Goal: Navigation & Orientation: Find specific page/section

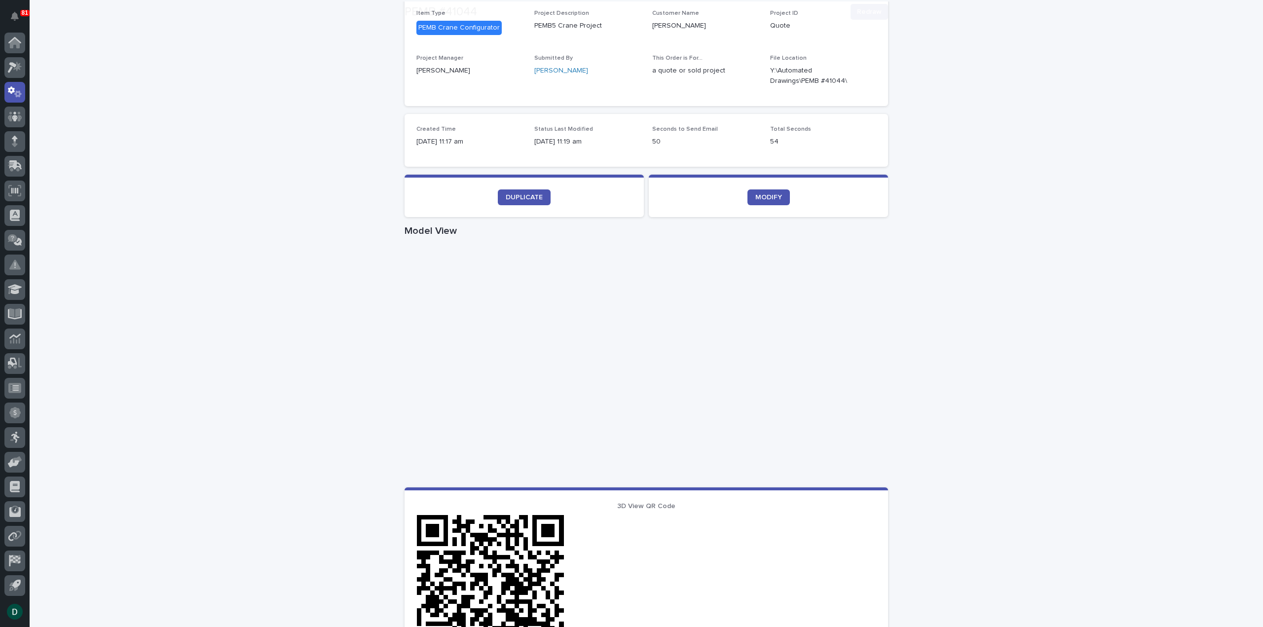
scroll to position [197, 0]
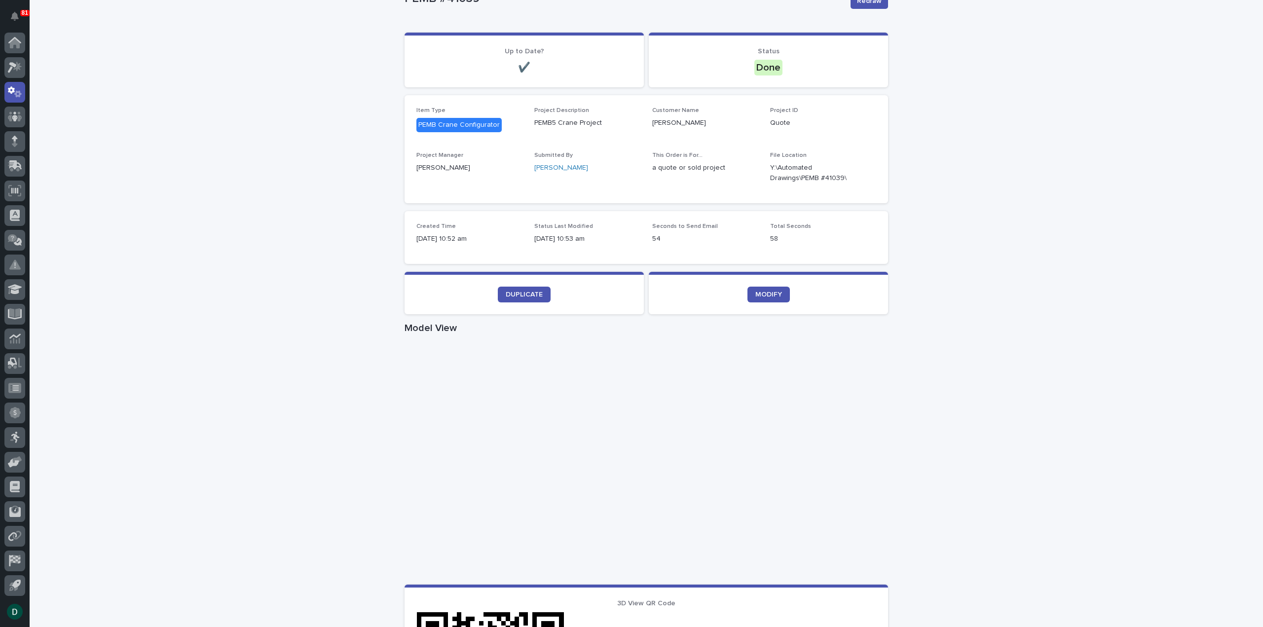
scroll to position [99, 0]
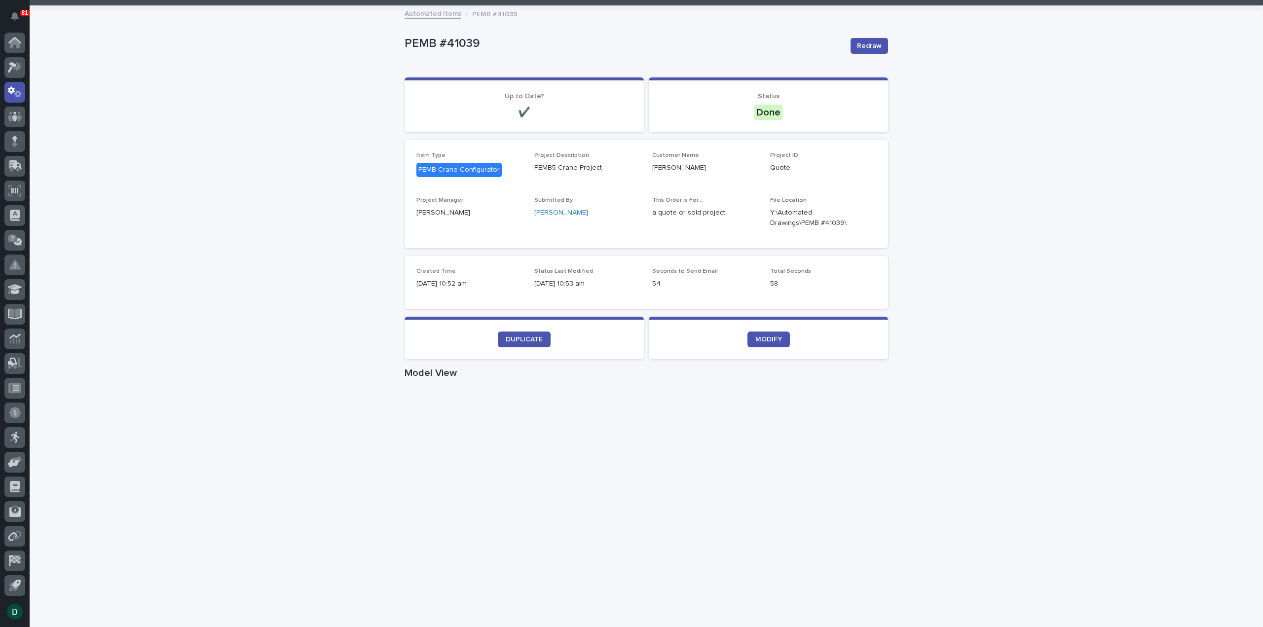
scroll to position [99, 0]
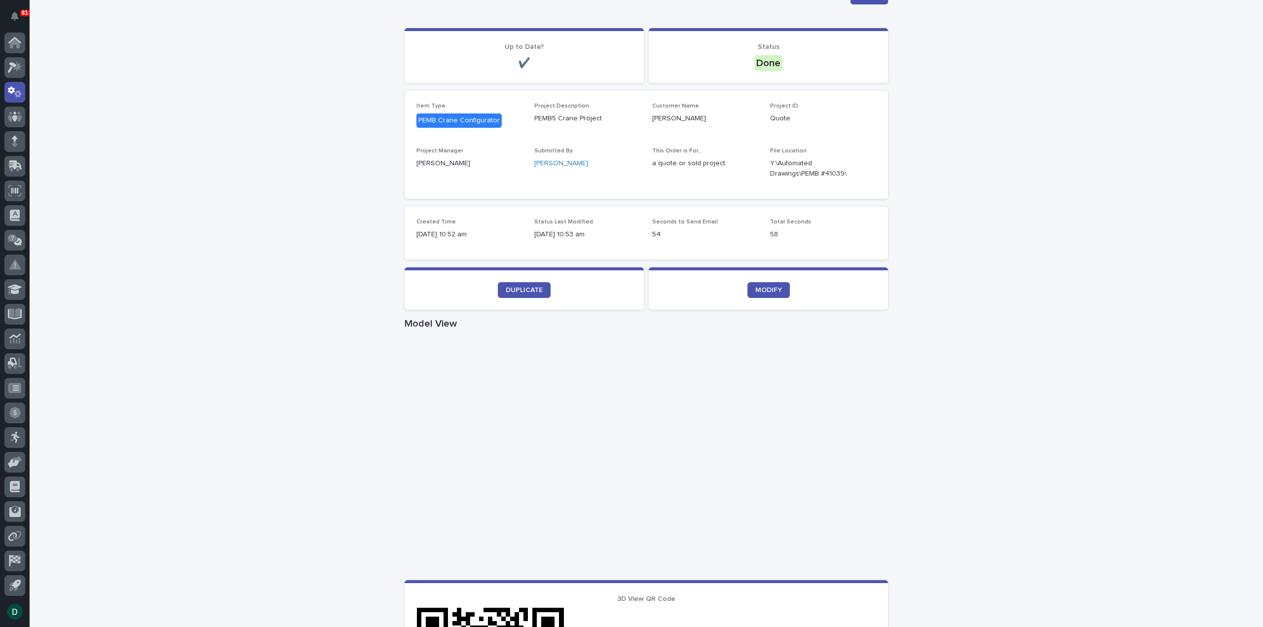
click at [279, 419] on div "Loading... Saving… Loading... Saving… PEMB #41039 Redraw PEMB #41039 Redraw Sor…" at bounding box center [646, 472] width 1233 height 1031
click at [1071, 358] on div "Loading... Saving… Loading... Saving… PEMB #41039 Redraw PEMB #41039 Redraw Sor…" at bounding box center [646, 472] width 1233 height 1031
click at [15, 67] on icon at bounding box center [12, 67] width 9 height 11
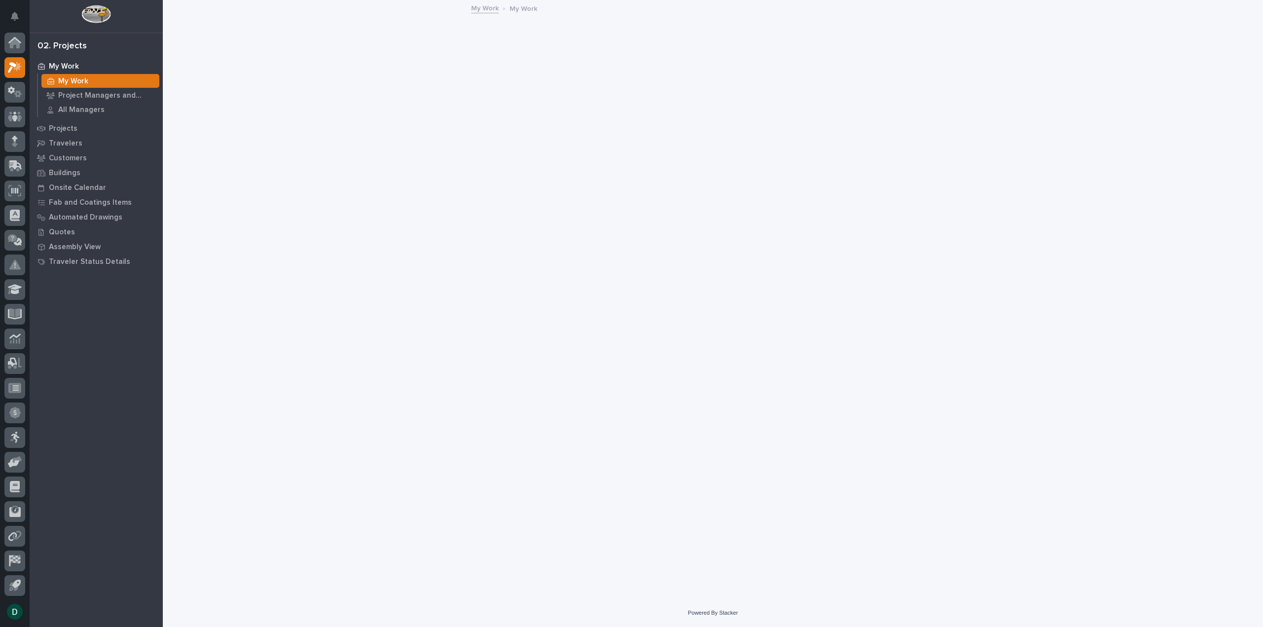
click at [21, 36] on div at bounding box center [14, 43] width 21 height 21
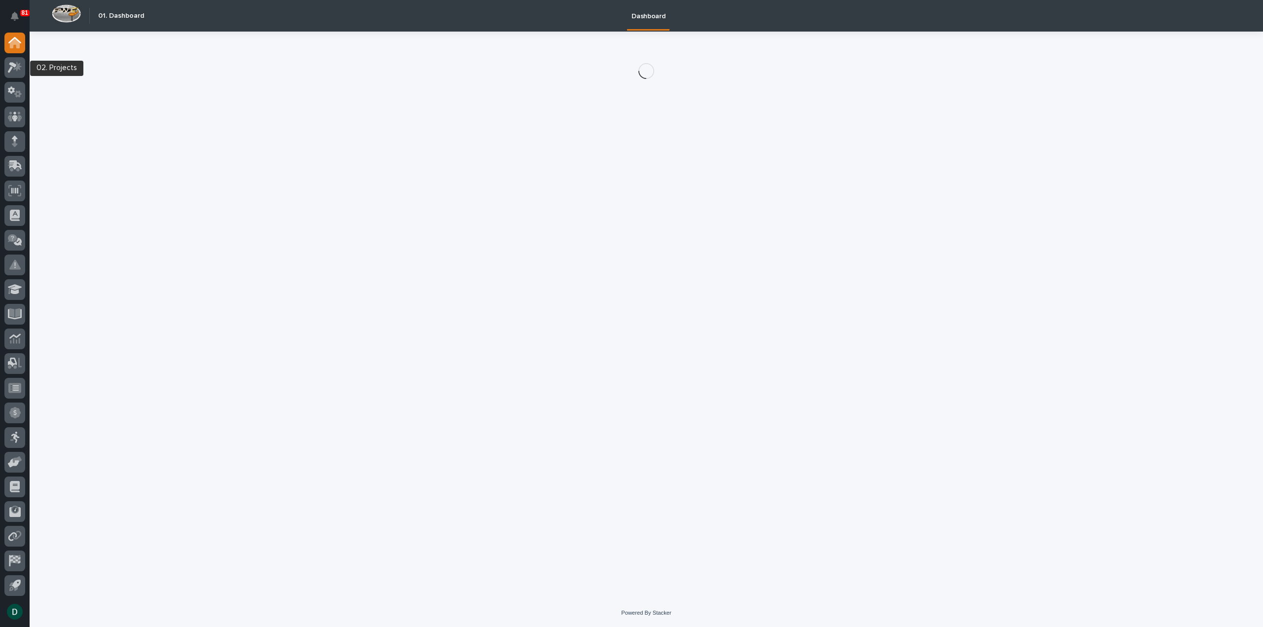
click at [10, 66] on icon at bounding box center [15, 67] width 14 height 11
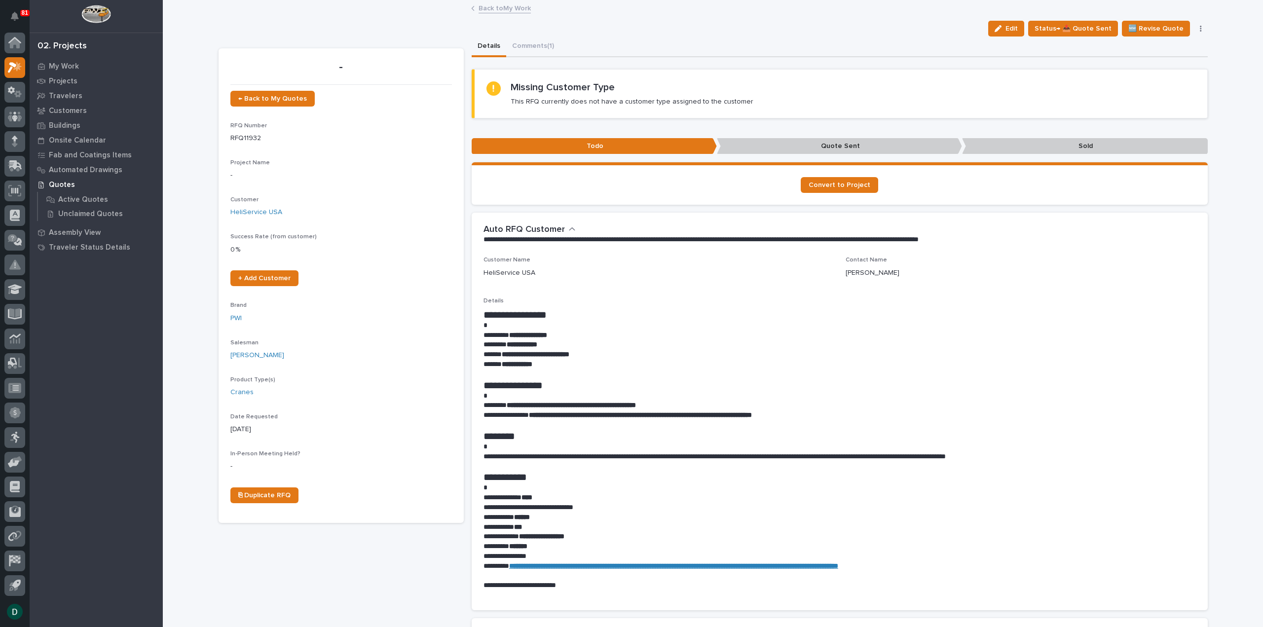
click at [387, 375] on div "← Back to My Quotes RFQ Number RFQ11932 Project Name - Customer HeliService USA…" at bounding box center [340, 301] width 221 height 421
click at [381, 283] on div "+ Add Customer" at bounding box center [340, 278] width 221 height 16
drag, startPoint x: 381, startPoint y: 277, endPoint x: 293, endPoint y: 298, distance: 90.3
click at [380, 276] on div "+ Add Customer" at bounding box center [340, 278] width 221 height 16
